Goal: Navigation & Orientation: Understand site structure

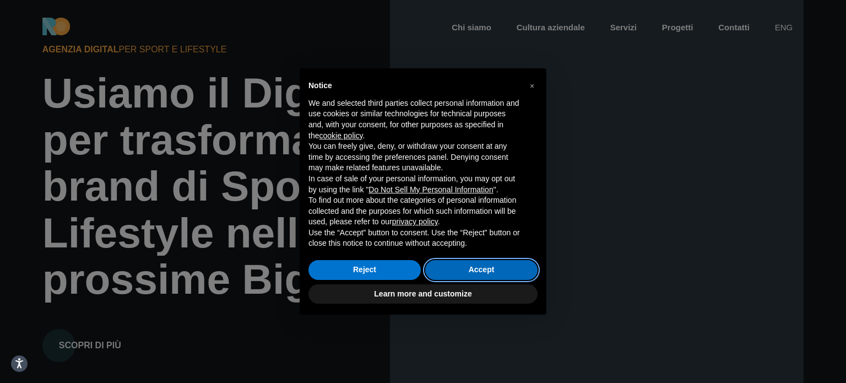
click at [480, 272] on button "Accept" at bounding box center [481, 270] width 112 height 20
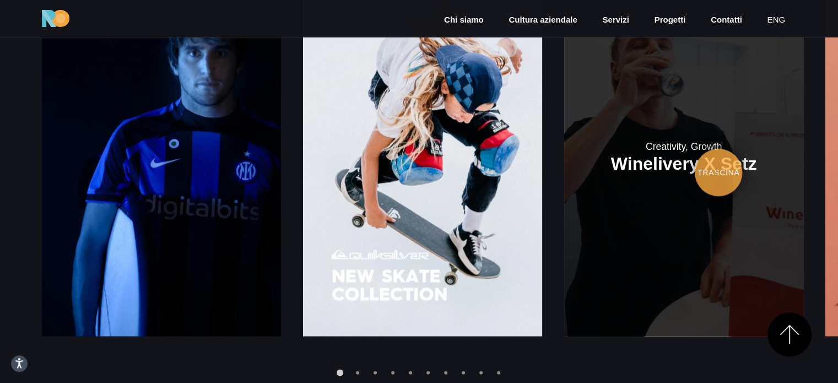
scroll to position [1432, 0]
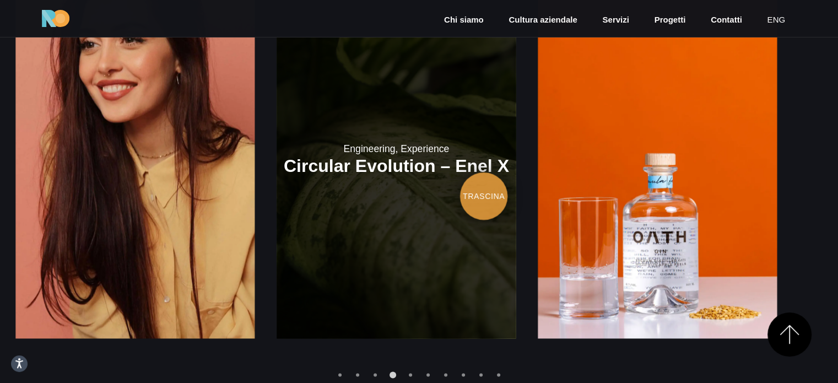
click at [277, 215] on link at bounding box center [396, 159] width 239 height 359
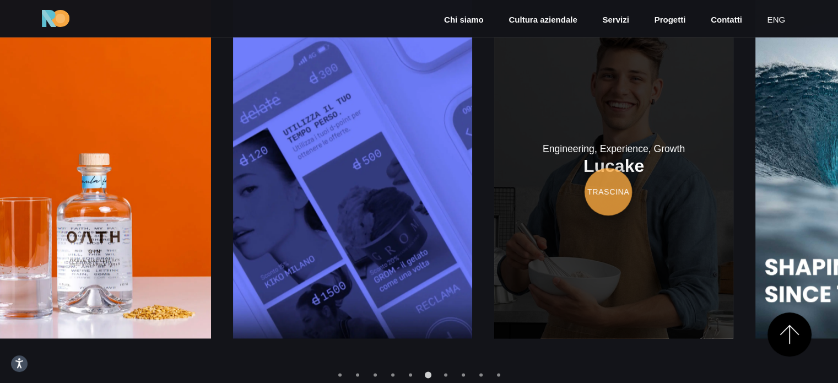
click at [494, 191] on link at bounding box center [613, 159] width 239 height 359
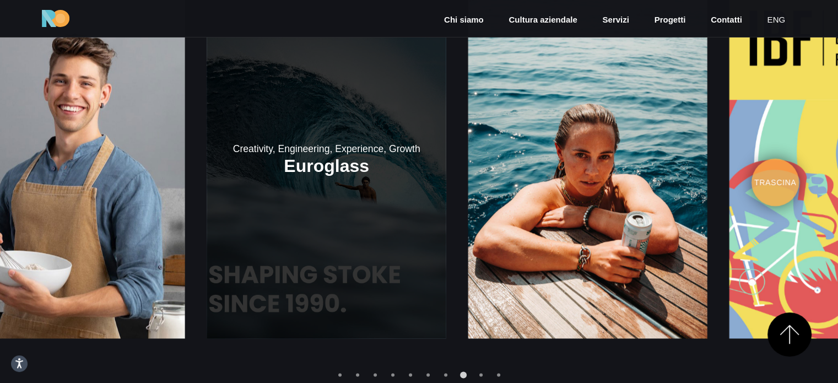
click at [353, 192] on link at bounding box center [326, 159] width 239 height 359
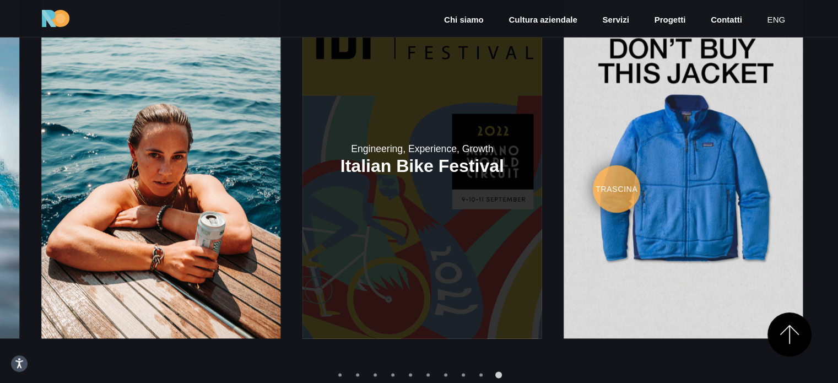
click at [302, 193] on link at bounding box center [421, 159] width 239 height 359
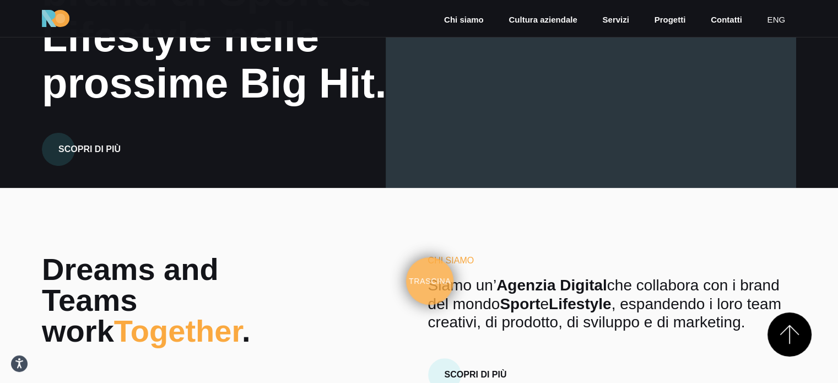
scroll to position [0, 0]
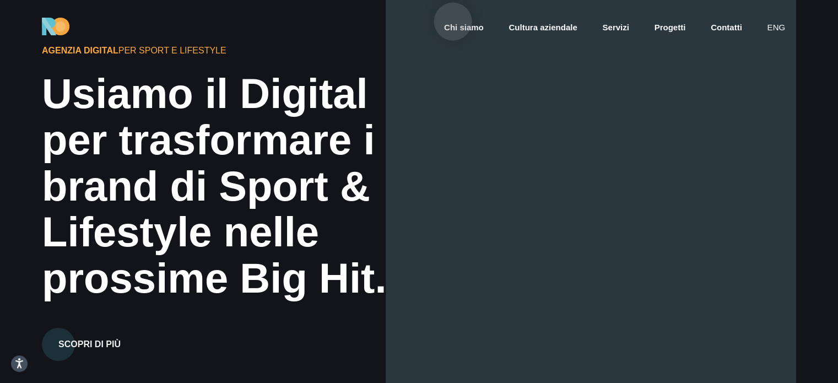
click at [453, 21] on link "Chi siamo" at bounding box center [464, 27] width 42 height 13
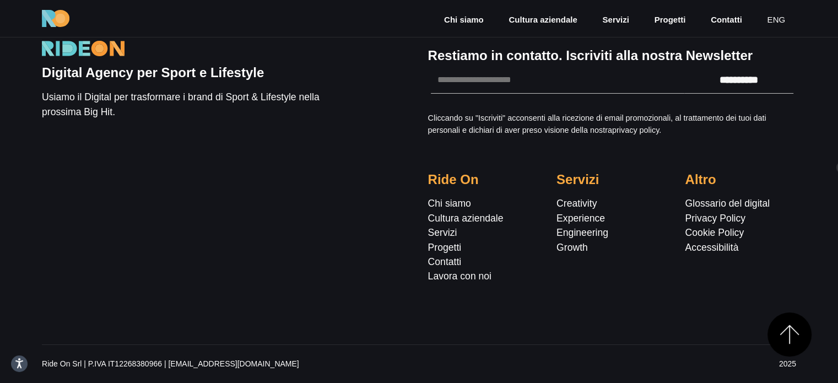
scroll to position [3932, 0]
click at [452, 264] on link "Contatti" at bounding box center [445, 261] width 34 height 11
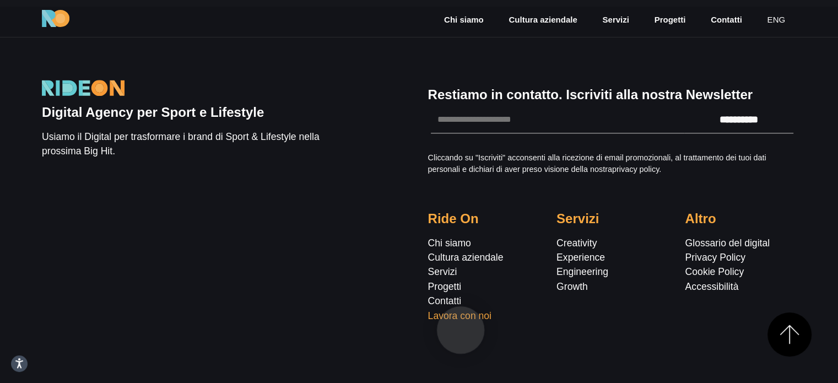
click at [460, 321] on link "Lavora con noi" at bounding box center [459, 315] width 63 height 11
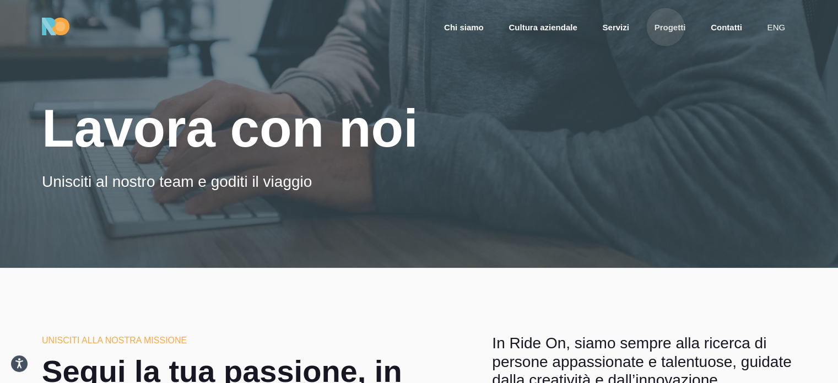
click at [665, 27] on link "Progetti" at bounding box center [670, 27] width 34 height 13
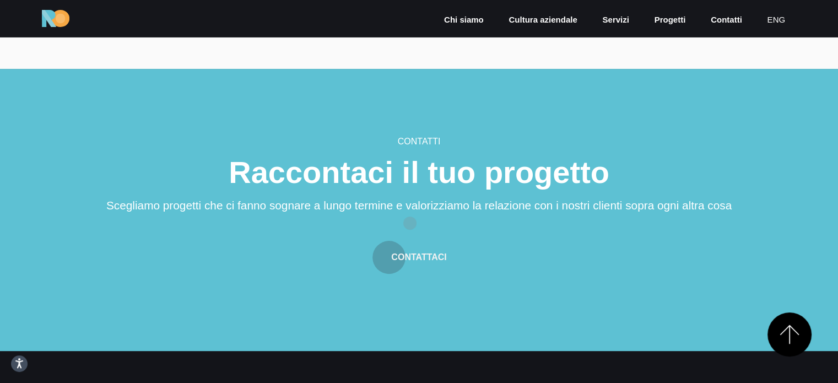
scroll to position [4867, 0]
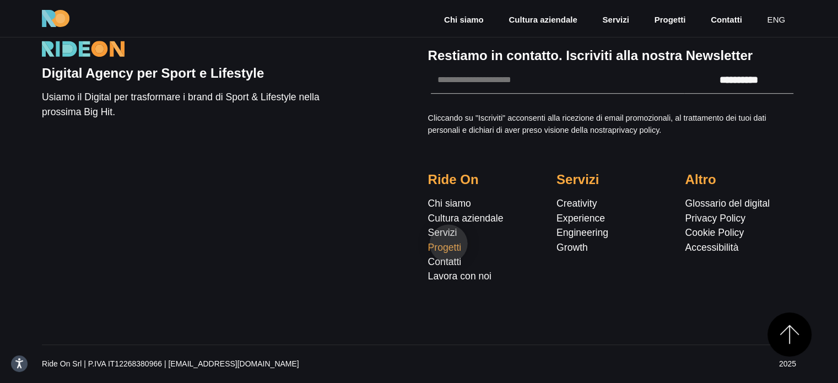
click at [448, 243] on link "Progetti" at bounding box center [445, 247] width 34 height 11
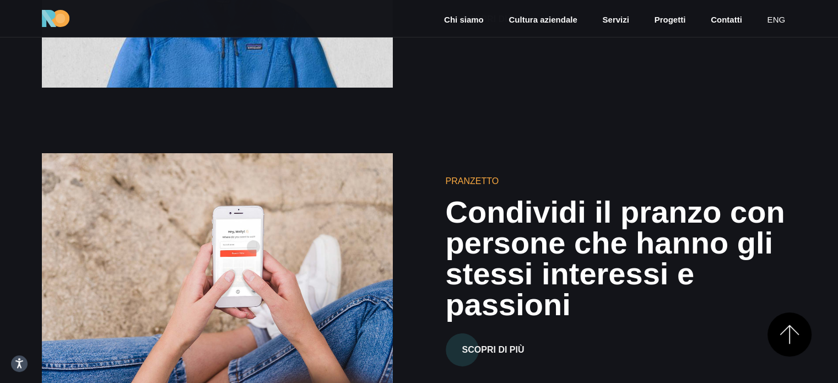
scroll to position [3140, 0]
